Goal: Transaction & Acquisition: Purchase product/service

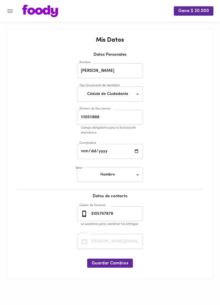
click at [43, 15] on img at bounding box center [40, 11] width 36 height 13
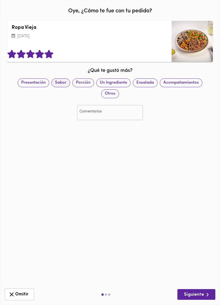
click at [59, 82] on span "Sabor" at bounding box center [61, 83] width 18 height 6
click at [184, 296] on span "Siguiente" at bounding box center [195, 295] width 29 height 7
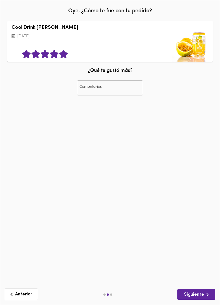
click at [185, 296] on span "Siguiente" at bounding box center [195, 295] width 29 height 7
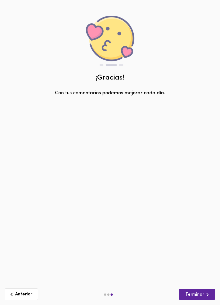
click at [183, 296] on button "Terminar" at bounding box center [196, 294] width 37 height 11
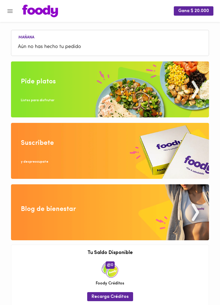
click at [40, 88] on img at bounding box center [110, 89] width 198 height 56
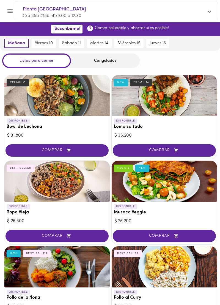
click at [34, 40] on button "viernes 10" at bounding box center [44, 43] width 24 height 9
click at [11, 45] on span "mañana" at bounding box center [15, 43] width 16 height 5
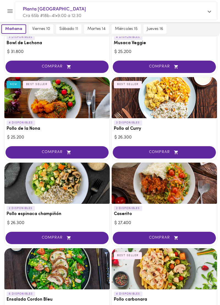
scroll to position [83, 0]
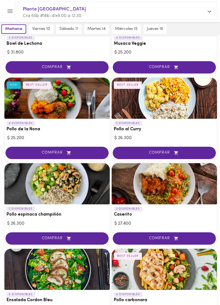
click at [142, 155] on span "COMPRAR" at bounding box center [163, 153] width 89 height 5
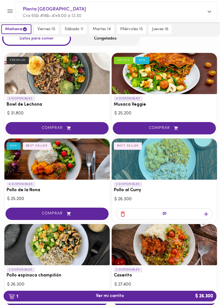
scroll to position [0, 0]
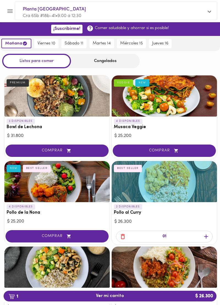
click at [93, 59] on div "Congelados" at bounding box center [105, 61] width 69 height 15
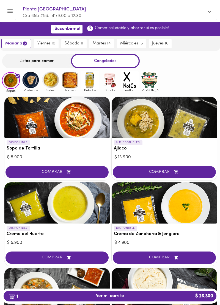
click at [89, 86] on img at bounding box center [90, 80] width 18 height 18
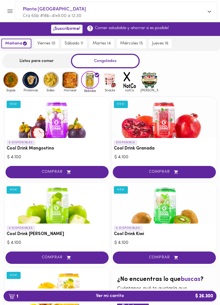
click at [46, 171] on span "COMPRAR" at bounding box center [56, 172] width 89 height 5
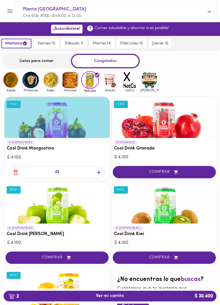
click at [104, 298] on span "2 Ver mi carrito $ 30.400" at bounding box center [110, 296] width 28 height 5
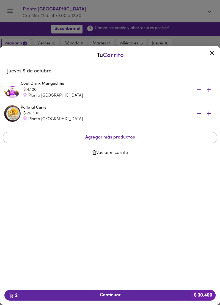
click at [37, 13] on div at bounding box center [110, 152] width 220 height 305
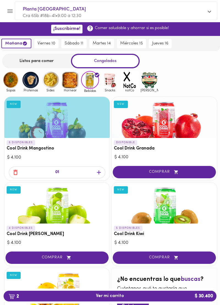
click at [44, 9] on span "Planta [GEOGRAPHIC_DATA]" at bounding box center [113, 9] width 181 height 7
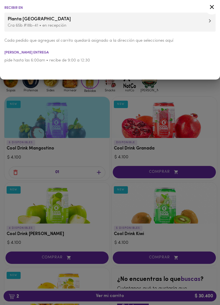
click at [208, 20] on icon at bounding box center [209, 21] width 2 height 4
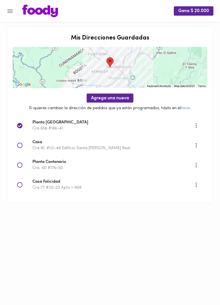
click at [22, 164] on icon at bounding box center [19, 165] width 5 height 5
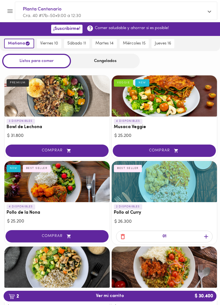
click at [89, 60] on div "Congelados" at bounding box center [105, 61] width 69 height 15
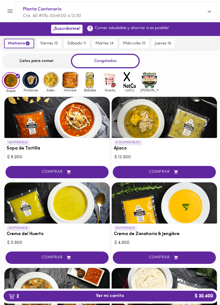
click at [88, 84] on img at bounding box center [90, 80] width 18 height 18
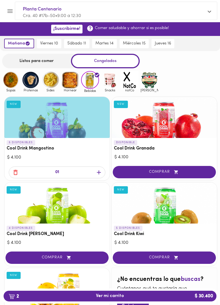
click at [82, 298] on span "2 Ver mi carrito $ 30.400" at bounding box center [110, 296] width 204 height 5
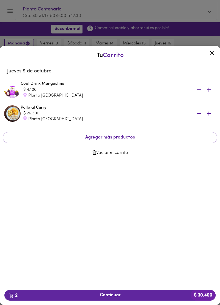
click at [74, 298] on span "2 Continuar $ 30.400" at bounding box center [110, 295] width 202 height 5
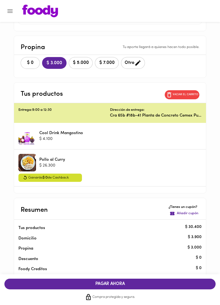
scroll to position [113, 0]
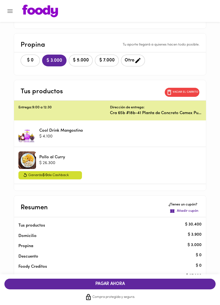
click at [105, 287] on span "PAGAR AHORA" at bounding box center [110, 284] width 200 height 5
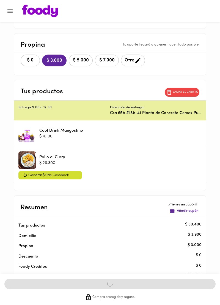
click at [40, 114] on div "Entrega: 9:00 a 12:30" at bounding box center [63, 110] width 91 height 11
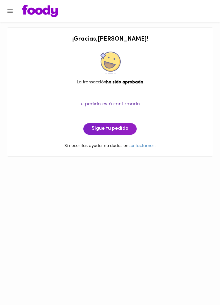
click at [140, 115] on div "Tu pedido está confirmado." at bounding box center [110, 109] width 194 height 16
click at [91, 104] on span "Tu pedido está confirmado." at bounding box center [110, 104] width 63 height 5
click at [23, 12] on img at bounding box center [40, 11] width 36 height 13
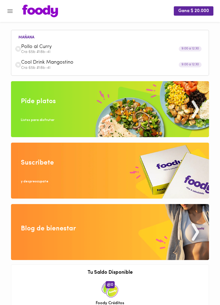
click at [27, 41] on div "Pollo al Curry Cra 65b #18b-41" at bounding box center [110, 49] width 192 height 16
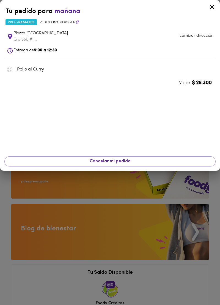
click at [26, 35] on span "Planta [GEOGRAPHIC_DATA]" at bounding box center [96, 33] width 166 height 6
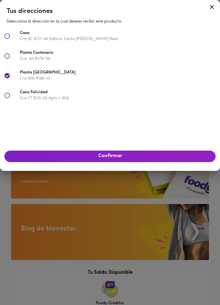
click at [8, 56] on icon at bounding box center [6, 55] width 5 height 5
click at [55, 162] on button "Confirmar" at bounding box center [109, 157] width 211 height 12
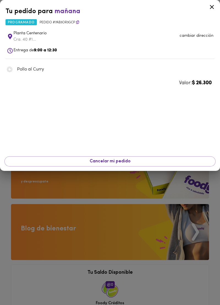
click at [211, 10] on div at bounding box center [211, 7] width 13 height 13
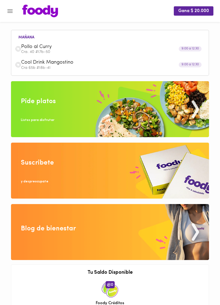
click at [52, 49] on span "Pollo al Curry" at bounding box center [103, 47] width 164 height 6
click at [36, 66] on p "Cra 65b #18b-41" at bounding box center [112, 68] width 183 height 4
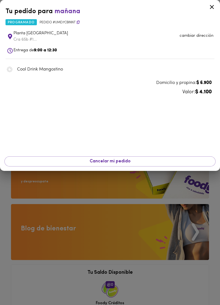
click at [191, 33] on p "cambiar dirección" at bounding box center [196, 36] width 34 height 6
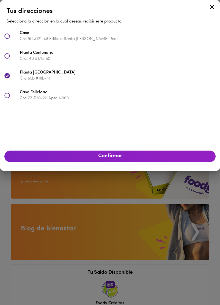
click at [9, 58] on icon at bounding box center [6, 55] width 5 height 5
click at [43, 160] on button "Confirmar" at bounding box center [109, 157] width 211 height 12
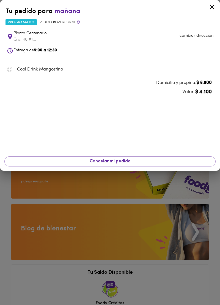
click at [68, 229] on div at bounding box center [110, 152] width 220 height 305
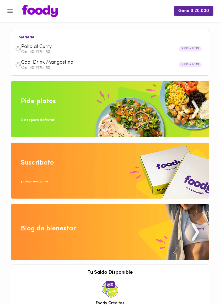
click at [32, 34] on div "[DATE] Pollo al Curry Cra. 40 #17b-50 9:00 a 12:30 Cool Drink Mangostino Cra. 4…" at bounding box center [110, 53] width 192 height 39
click at [26, 37] on li "mañana" at bounding box center [26, 36] width 25 height 5
click at [31, 49] on span "Pollo al Curry" at bounding box center [103, 47] width 164 height 6
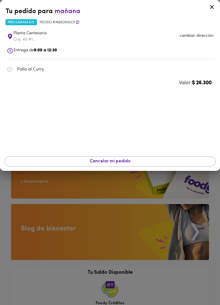
click at [59, 223] on div at bounding box center [110, 152] width 220 height 305
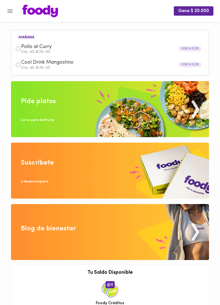
click at [31, 61] on span "Cool Drink Mangostino" at bounding box center [103, 63] width 164 height 6
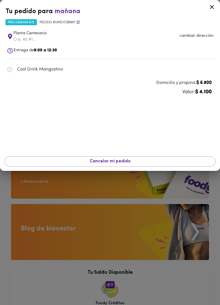
click at [60, 217] on div at bounding box center [110, 152] width 220 height 305
